Goal: Task Accomplishment & Management: Manage account settings

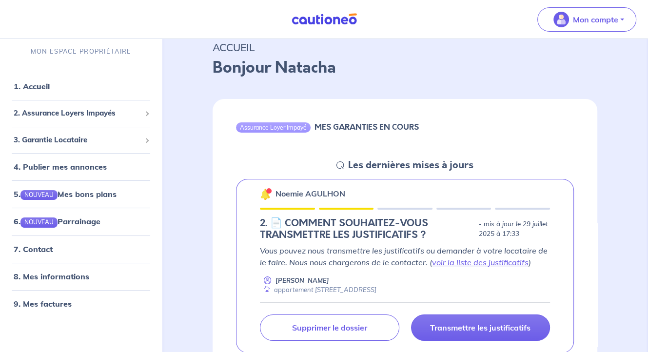
scroll to position [146, 0]
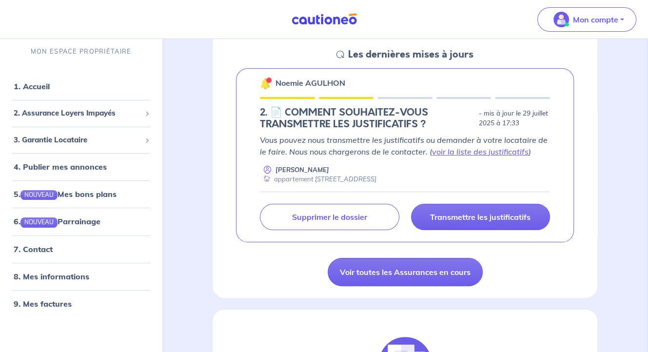
click at [269, 80] on div at bounding box center [269, 80] width 3 height 3
click at [263, 84] on img at bounding box center [266, 84] width 12 height 12
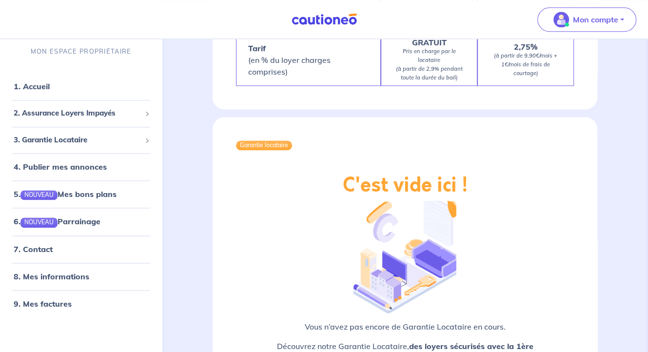
scroll to position [1262, 0]
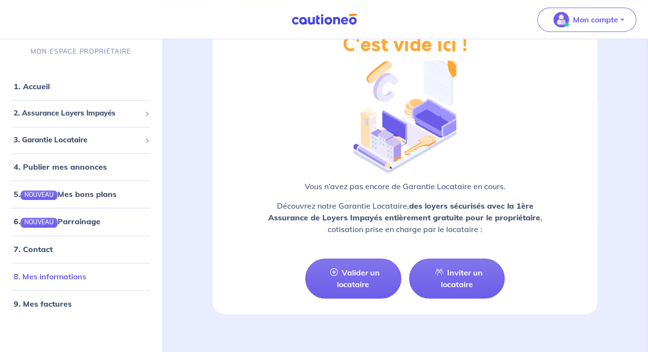
click at [45, 275] on link "8. Mes informations" at bounding box center [50, 277] width 73 height 10
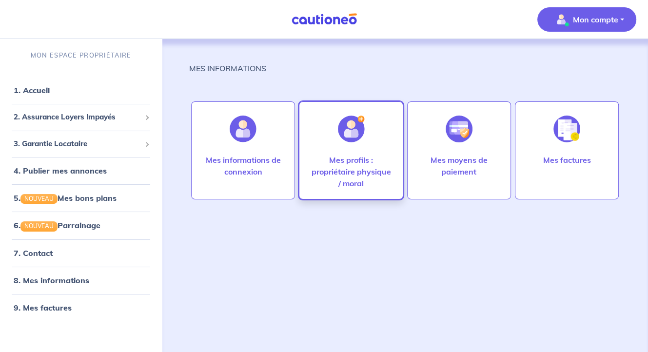
click at [365, 160] on p "Mes profils : propriétaire physique / moral" at bounding box center [350, 171] width 83 height 35
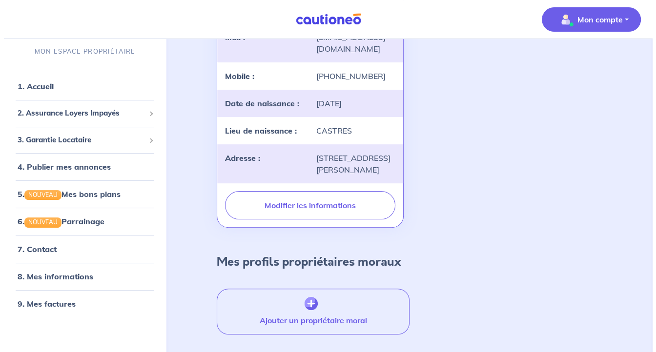
scroll to position [220, 0]
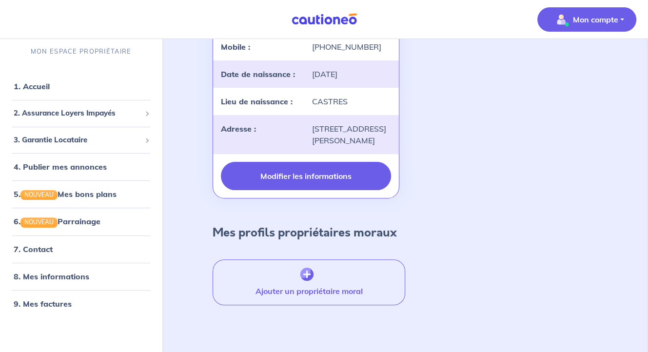
click at [282, 175] on button "Modifier les informations" at bounding box center [306, 176] width 170 height 28
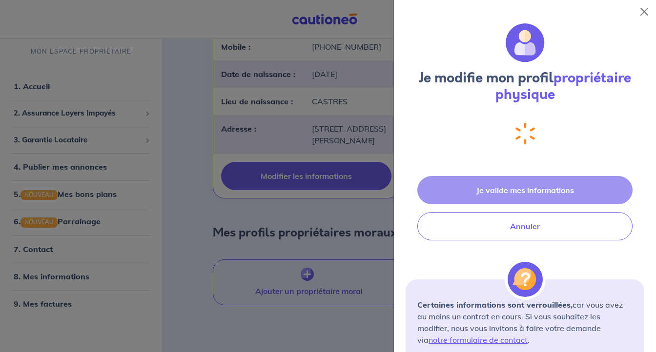
select select "FR"
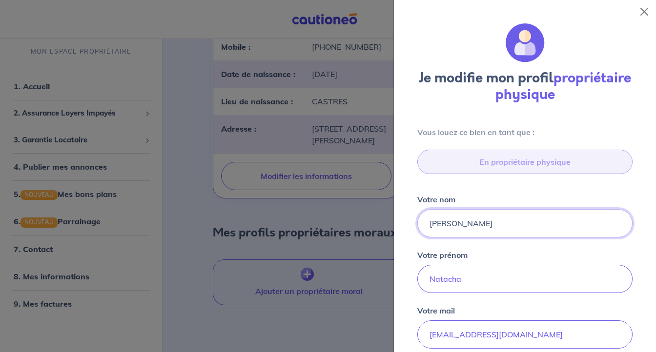
scroll to position [0, 0]
drag, startPoint x: 465, startPoint y: 223, endPoint x: 412, endPoint y: 223, distance: 53.7
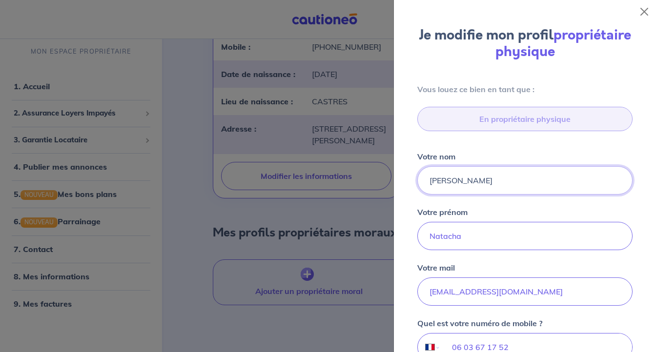
scroll to position [98, 0]
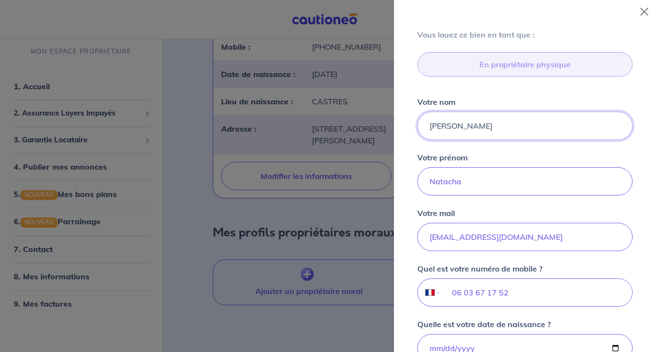
type input "[PERSON_NAME]"
drag, startPoint x: 443, startPoint y: 182, endPoint x: 402, endPoint y: 186, distance: 41.2
click at [402, 186] on div "Je modifie mon profil propriétaire physique Vous louez [PERSON_NAME] en [PERSON…" at bounding box center [525, 187] width 262 height 329
type input "[PERSON_NAME]"
drag, startPoint x: 517, startPoint y: 234, endPoint x: 405, endPoint y: 234, distance: 111.7
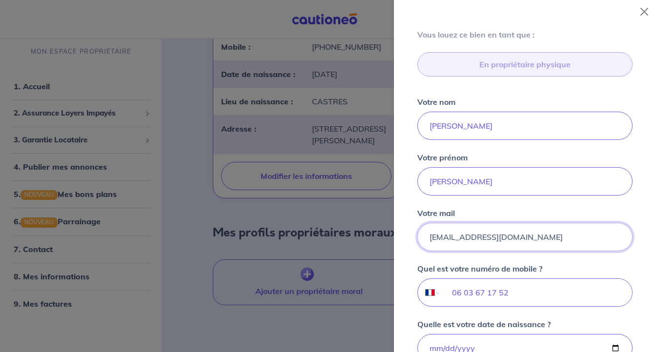
click at [405, 234] on div "Vous louez [PERSON_NAME] en [PERSON_NAME] que : En propriétaire physique Votre …" at bounding box center [524, 264] width 239 height 471
type input "Y"
click at [446, 239] on input "nloly" at bounding box center [524, 237] width 215 height 28
click at [448, 238] on input "nloly" at bounding box center [524, 237] width 215 height 28
drag, startPoint x: 445, startPoint y: 238, endPoint x: 423, endPoint y: 239, distance: 21.5
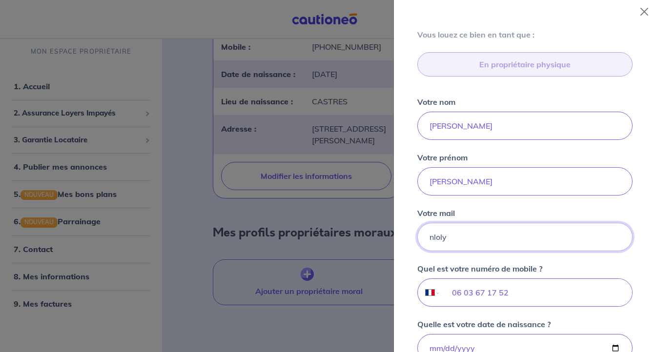
click at [423, 239] on input "nloly" at bounding box center [524, 237] width 215 height 28
type input "nloly"
click at [474, 237] on input "nloly" at bounding box center [524, 237] width 215 height 28
click at [460, 237] on input "nloly" at bounding box center [524, 237] width 215 height 28
click at [446, 237] on input "nloly" at bounding box center [524, 237] width 215 height 28
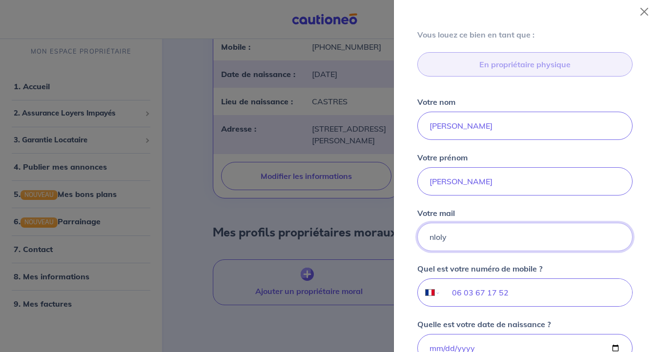
drag, startPoint x: 428, startPoint y: 237, endPoint x: 457, endPoint y: 234, distance: 28.5
click at [457, 234] on input "nloly" at bounding box center [524, 237] width 215 height 28
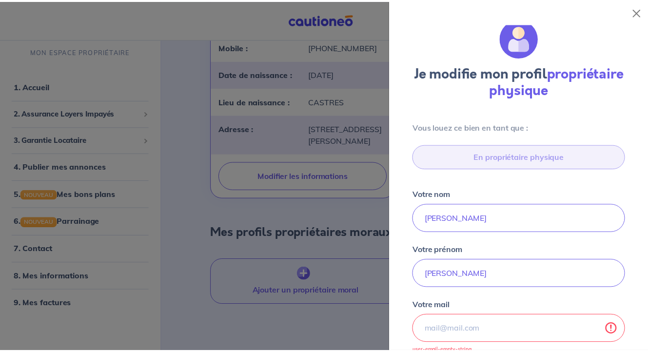
scroll to position [0, 0]
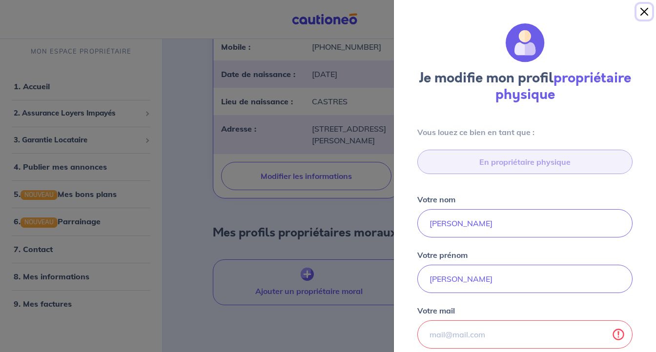
click at [642, 10] on button "Close" at bounding box center [644, 12] width 16 height 16
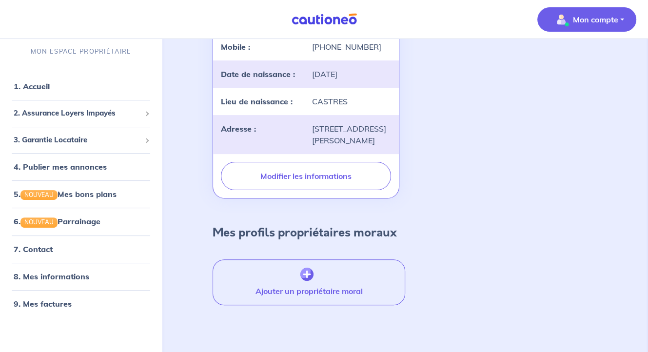
scroll to position [220, 0]
click at [40, 251] on link "7. Contact" at bounding box center [33, 249] width 38 height 10
